Goal: Navigation & Orientation: Find specific page/section

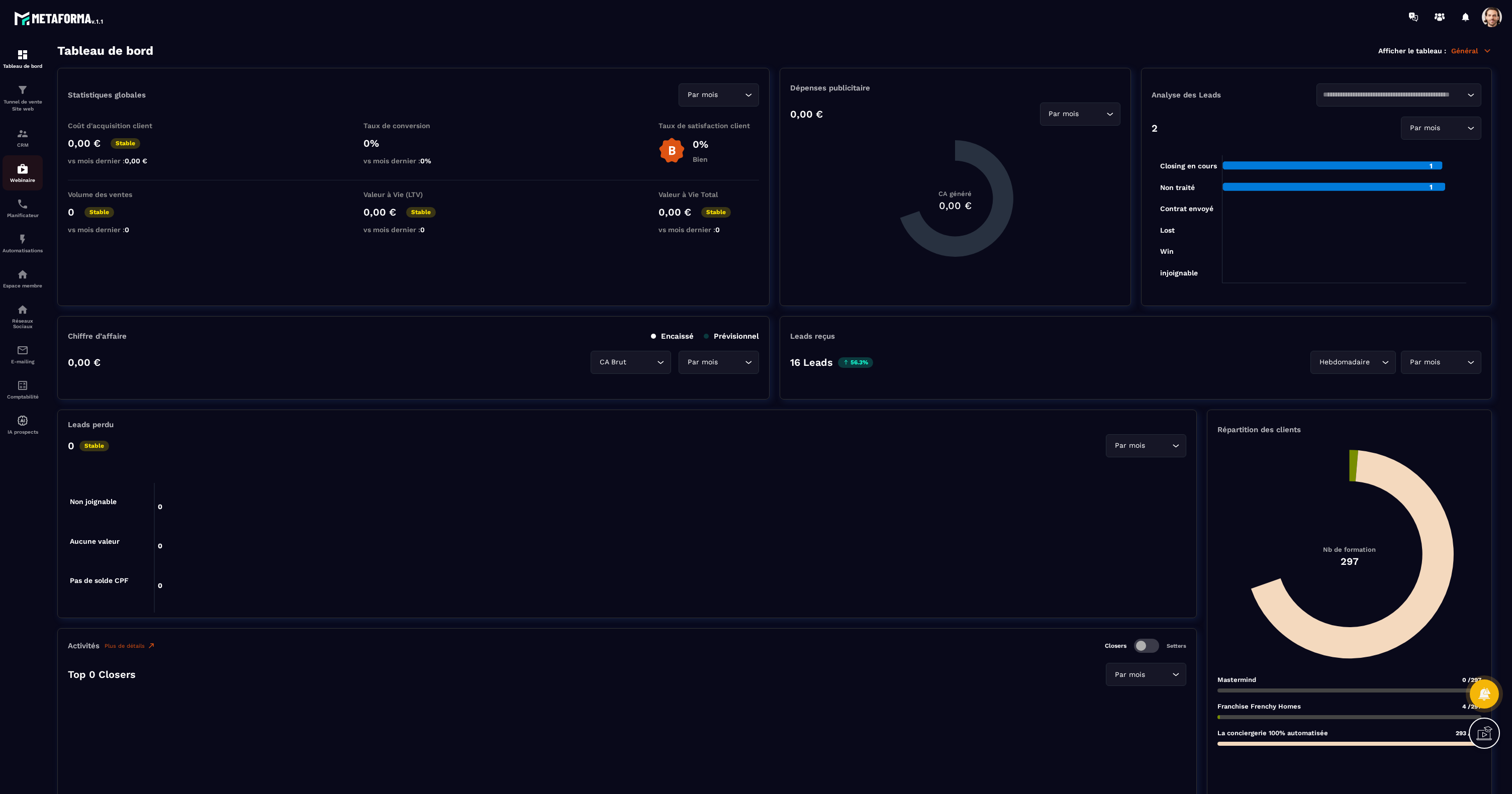
click at [22, 170] on img at bounding box center [22, 168] width 12 height 12
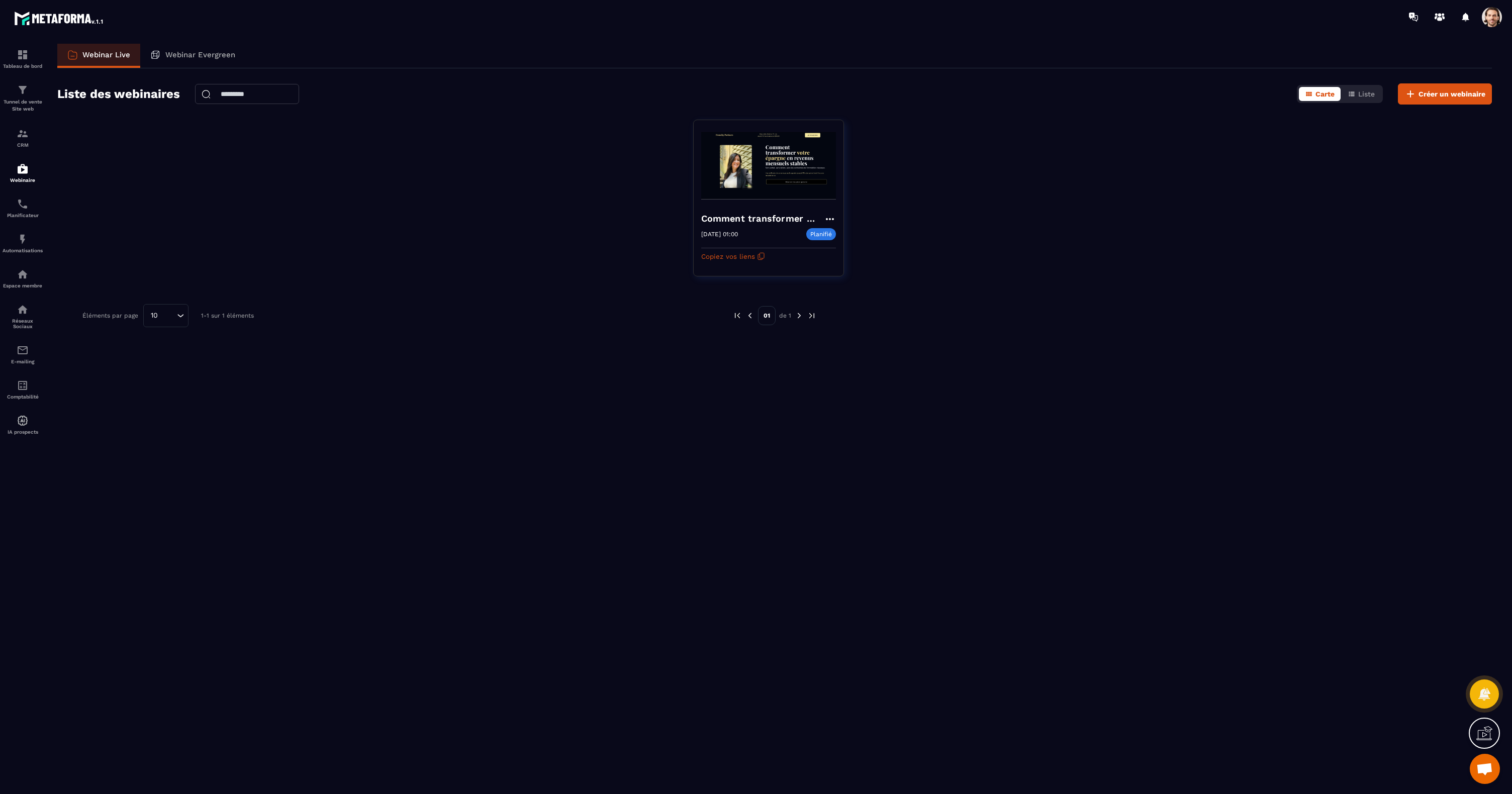
click at [1493, 31] on div at bounding box center [815, 16] width 1394 height 33
click at [1491, 22] on span at bounding box center [1492, 17] width 20 height 20
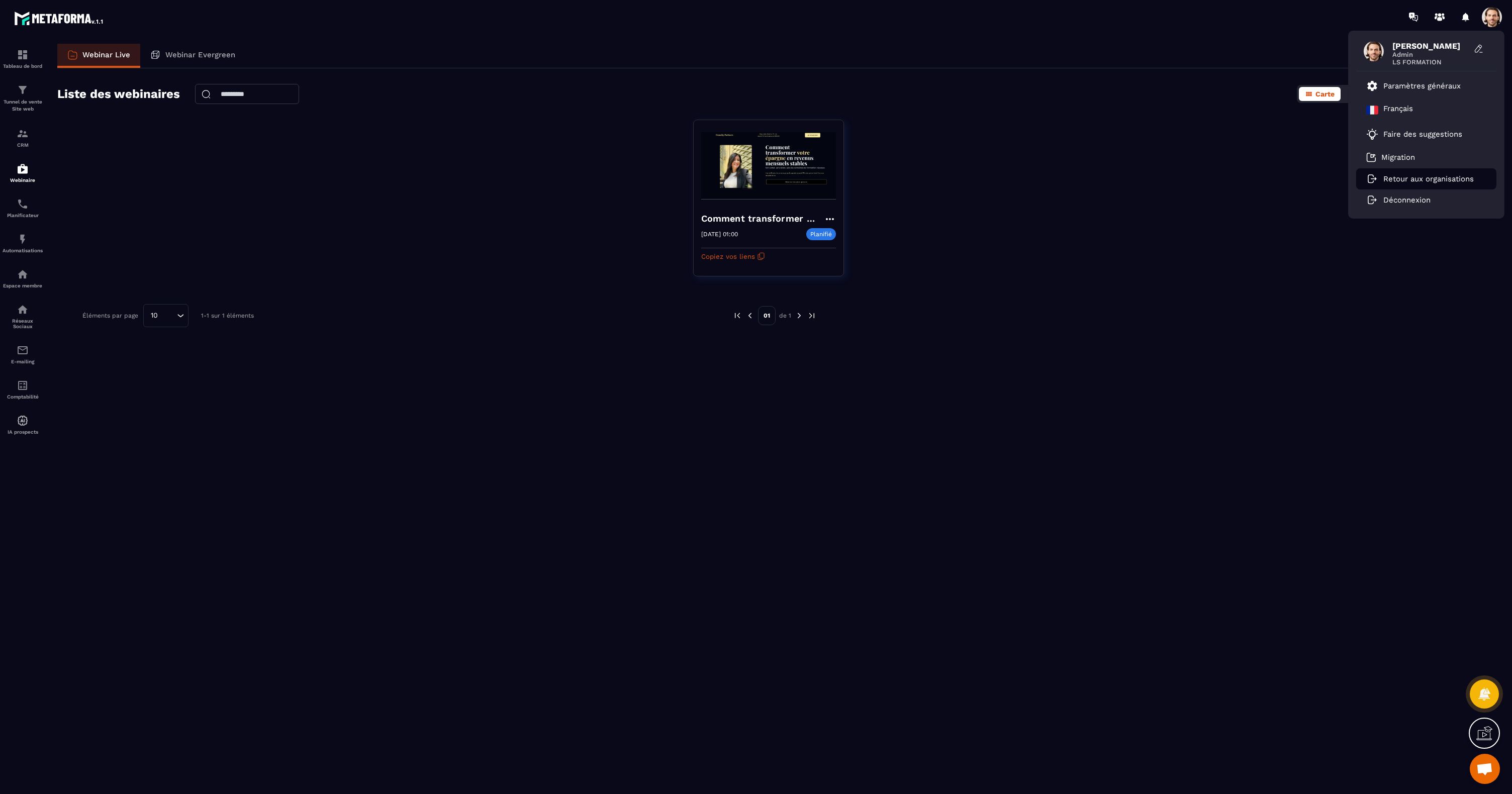
click at [1405, 177] on p "Retour aux organisations" at bounding box center [1429, 178] width 90 height 9
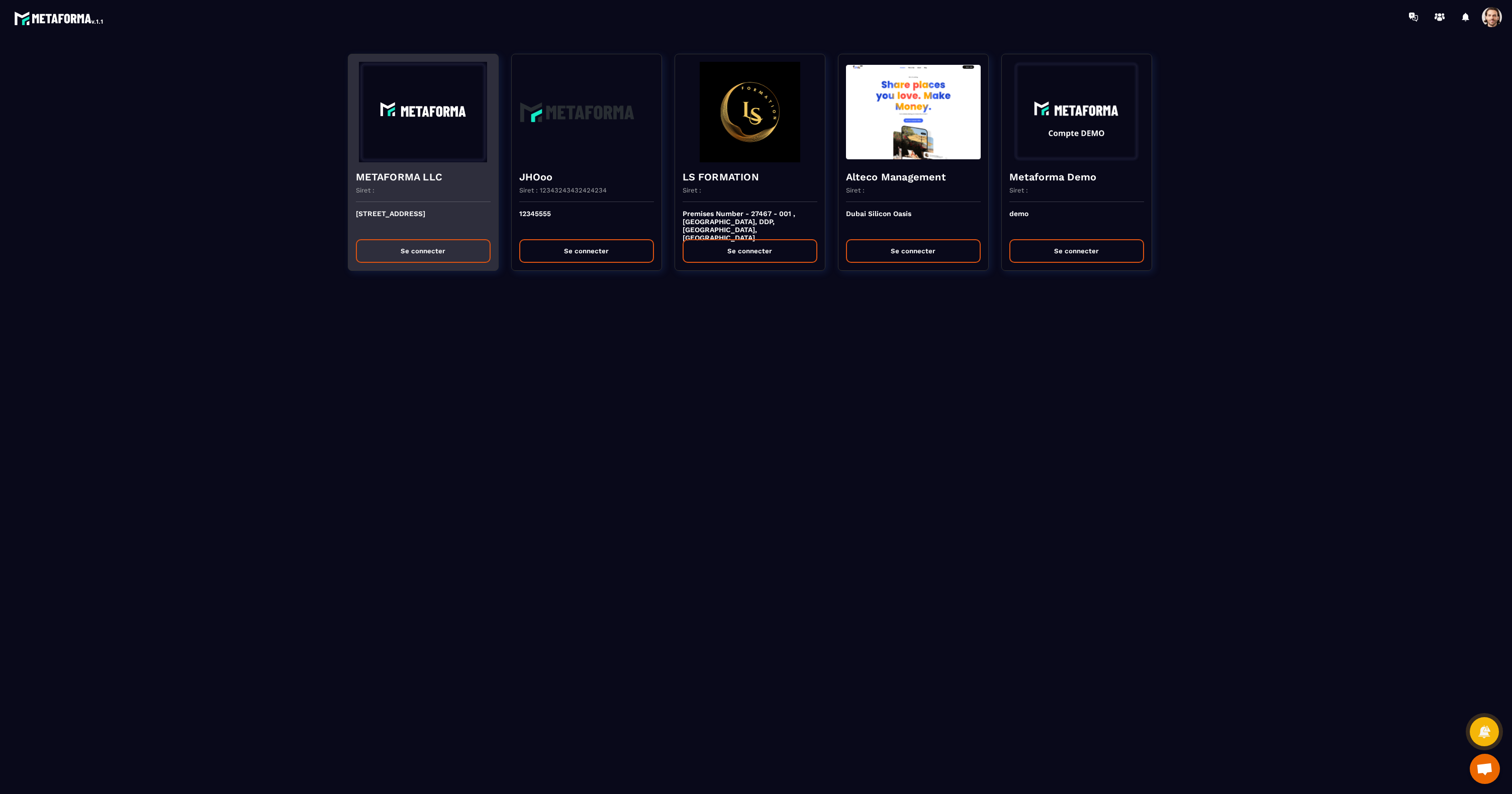
click at [397, 259] on button "Se connecter" at bounding box center [423, 251] width 135 height 23
